Goal: Information Seeking & Learning: Learn about a topic

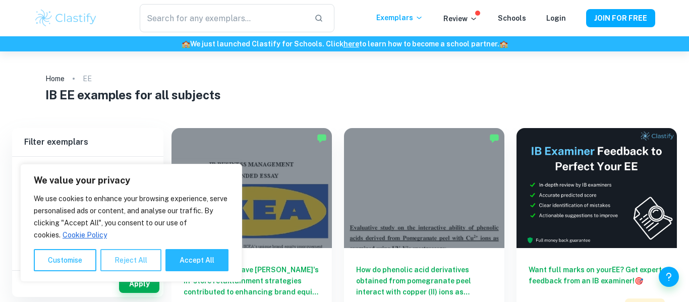
click at [147, 258] on button "Reject All" at bounding box center [130, 260] width 61 height 22
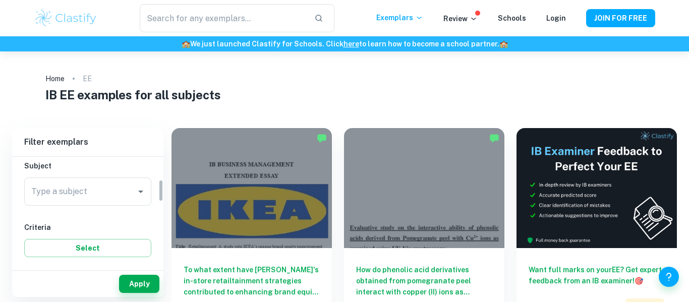
scroll to position [113, 0]
click at [109, 192] on input "Type a subject" at bounding box center [80, 190] width 103 height 19
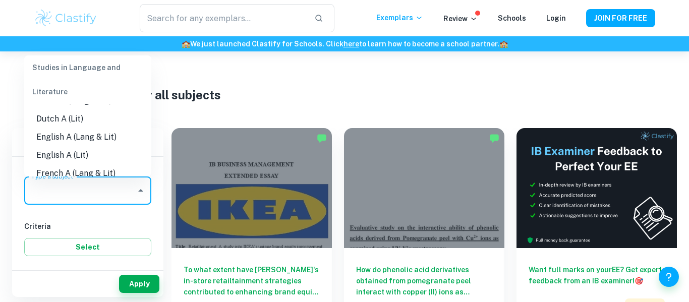
scroll to position [89, 0]
click at [68, 142] on li "English A (Lang & Lit)" at bounding box center [87, 137] width 127 height 18
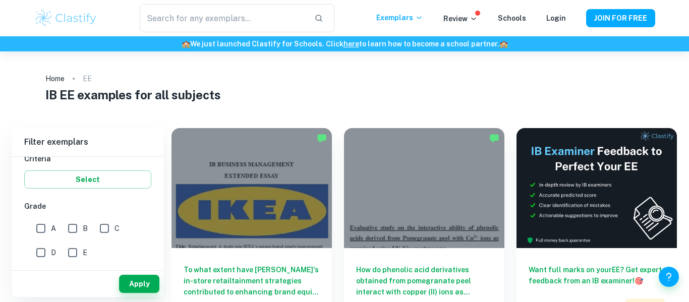
scroll to position [177, 0]
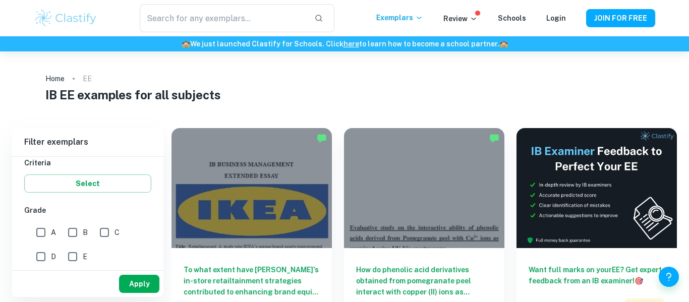
click at [132, 282] on button "Apply" at bounding box center [139, 284] width 40 height 18
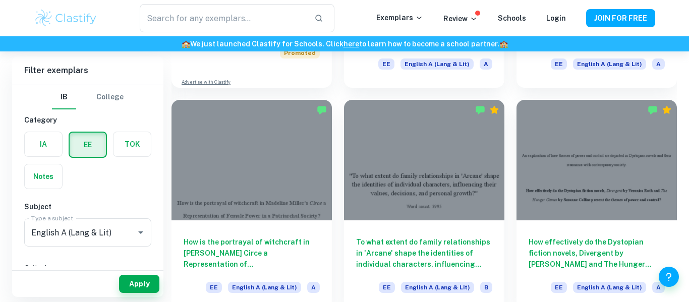
scroll to position [5, 0]
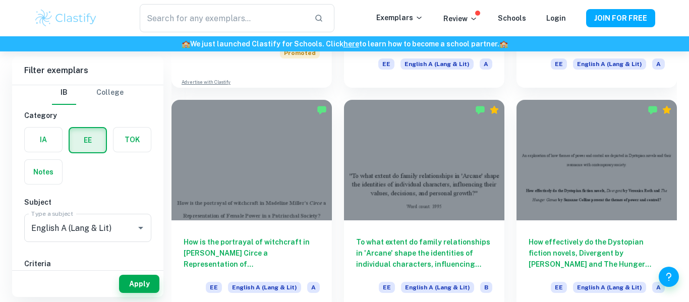
click at [148, 111] on h6 "Category" at bounding box center [87, 115] width 127 height 11
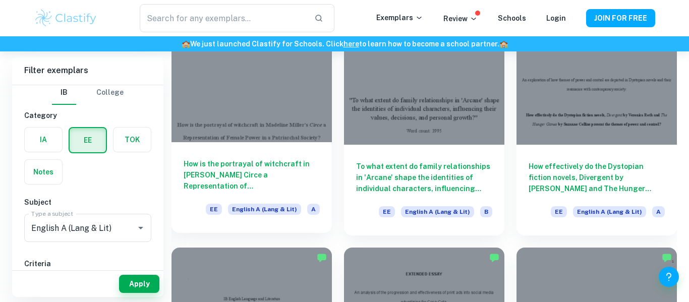
scroll to position [771, 0]
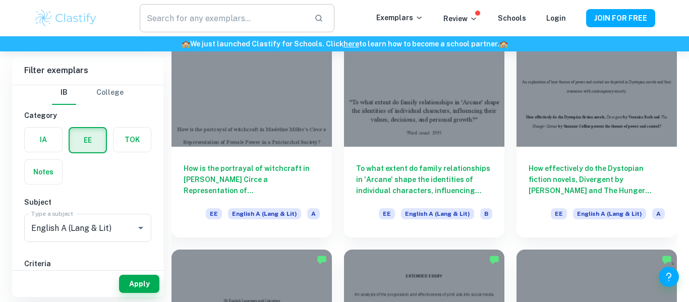
click at [235, 19] on input "text" at bounding box center [223, 18] width 166 height 28
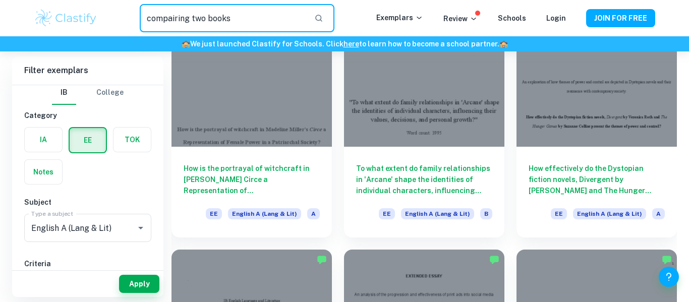
click at [159, 25] on input "compairing two books" at bounding box center [223, 18] width 166 height 28
paste input ""Comparing""
type input "Comparing two books"
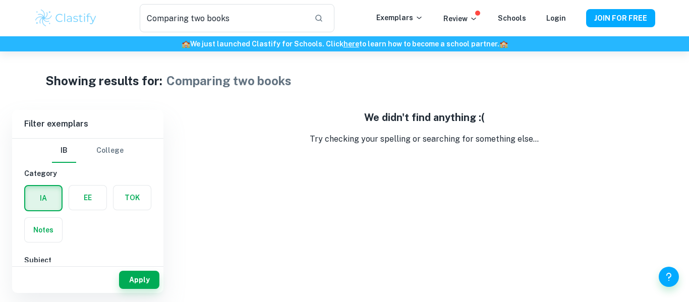
click at [429, 232] on div "We didn't find anything :( Try checking your spelling or searching for somethin…" at bounding box center [424, 201] width 505 height 183
click at [96, 193] on label "button" at bounding box center [87, 198] width 37 height 24
click at [0, 0] on input "radio" at bounding box center [0, 0] width 0 height 0
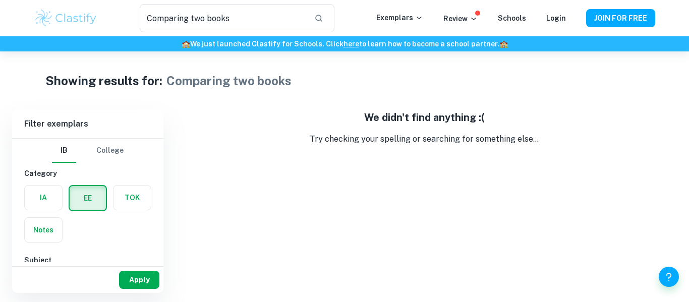
click at [142, 278] on button "Apply" at bounding box center [139, 280] width 40 height 18
